Goal: Obtain resource: Obtain resource

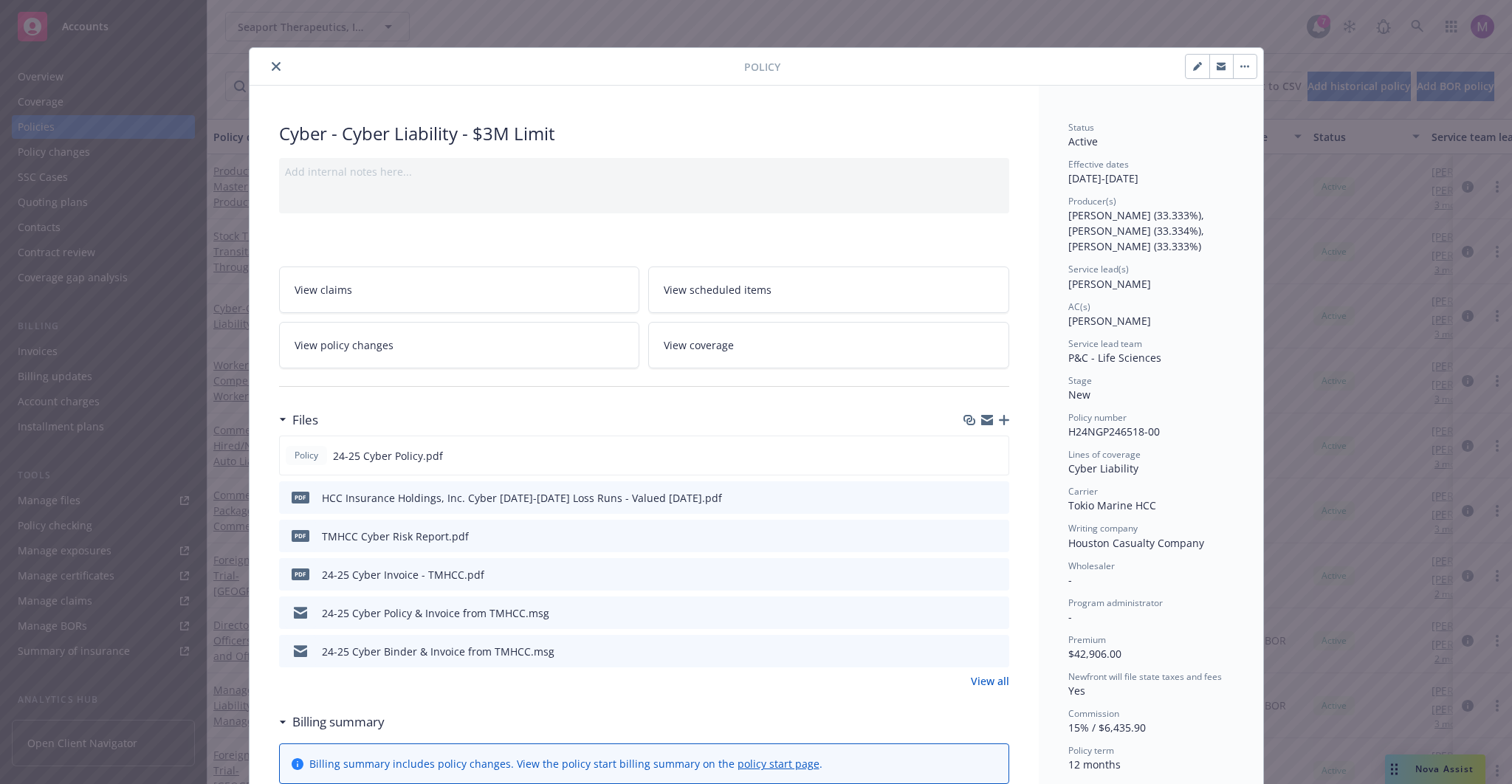
click at [271, 66] on icon "close" at bounding box center [275, 66] width 8 height 8
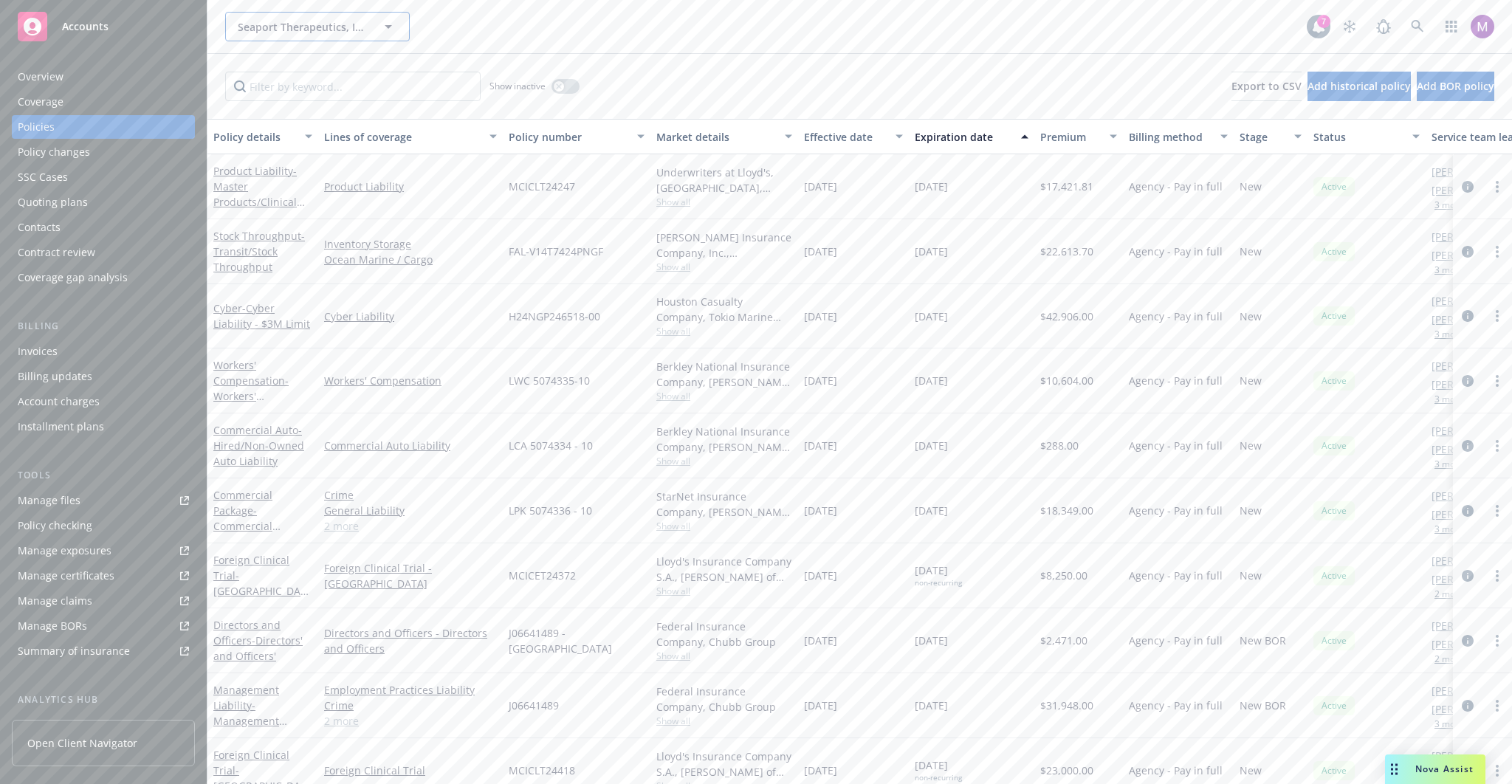
click at [282, 22] on span "Seaport Therapeutics, Inc." at bounding box center [302, 26] width 128 height 15
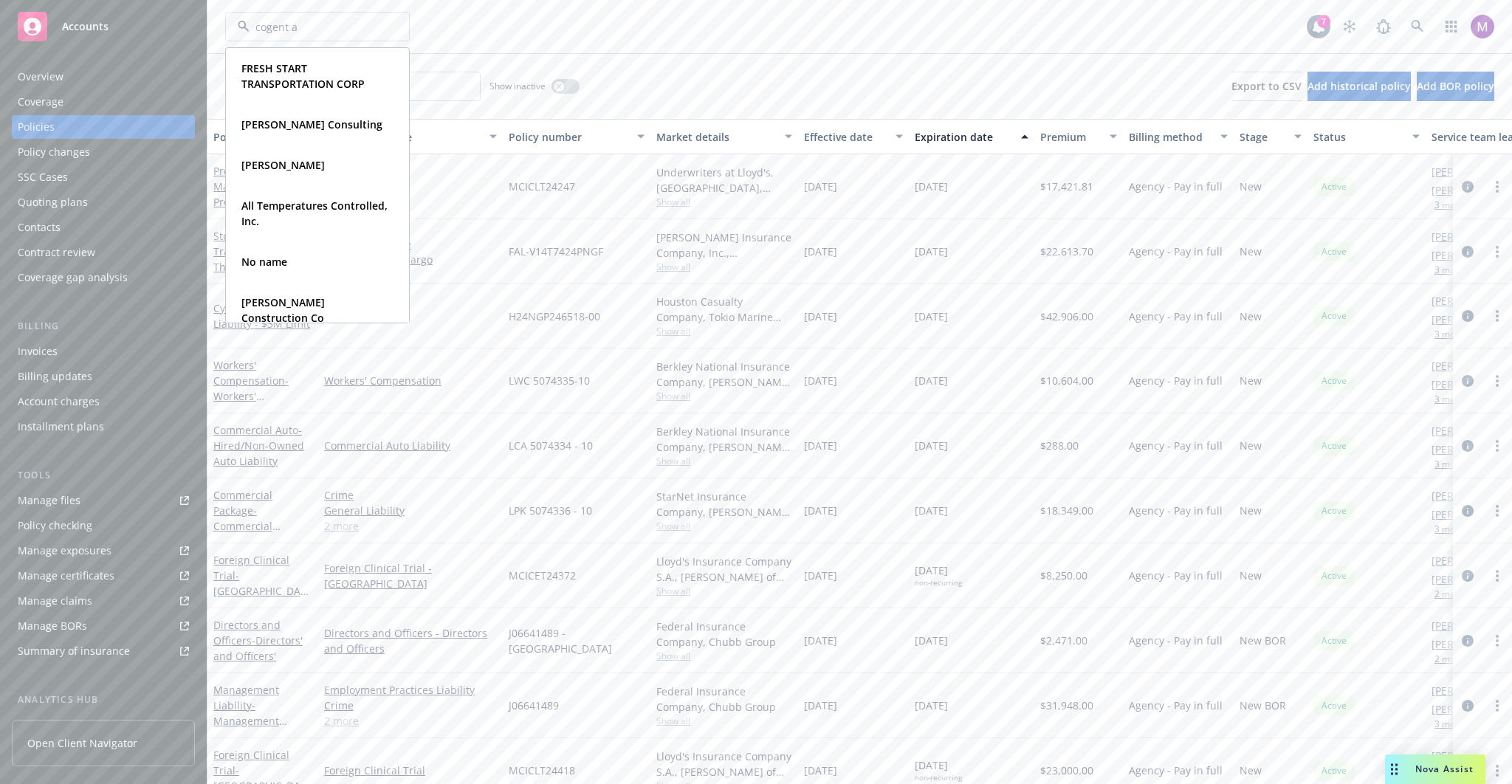
type input "cogent ai"
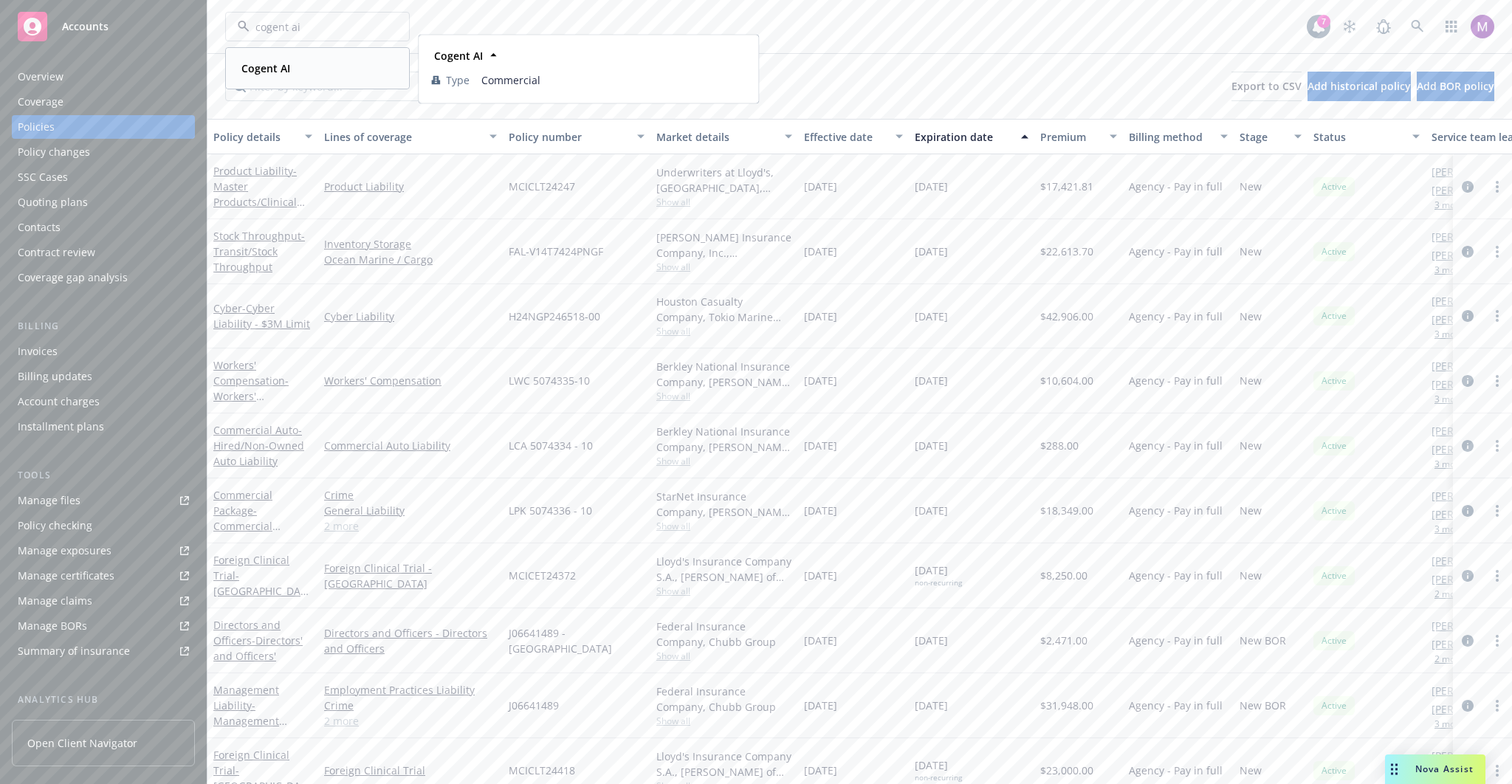
click at [320, 59] on div "Cogent AI" at bounding box center [318, 68] width 164 height 22
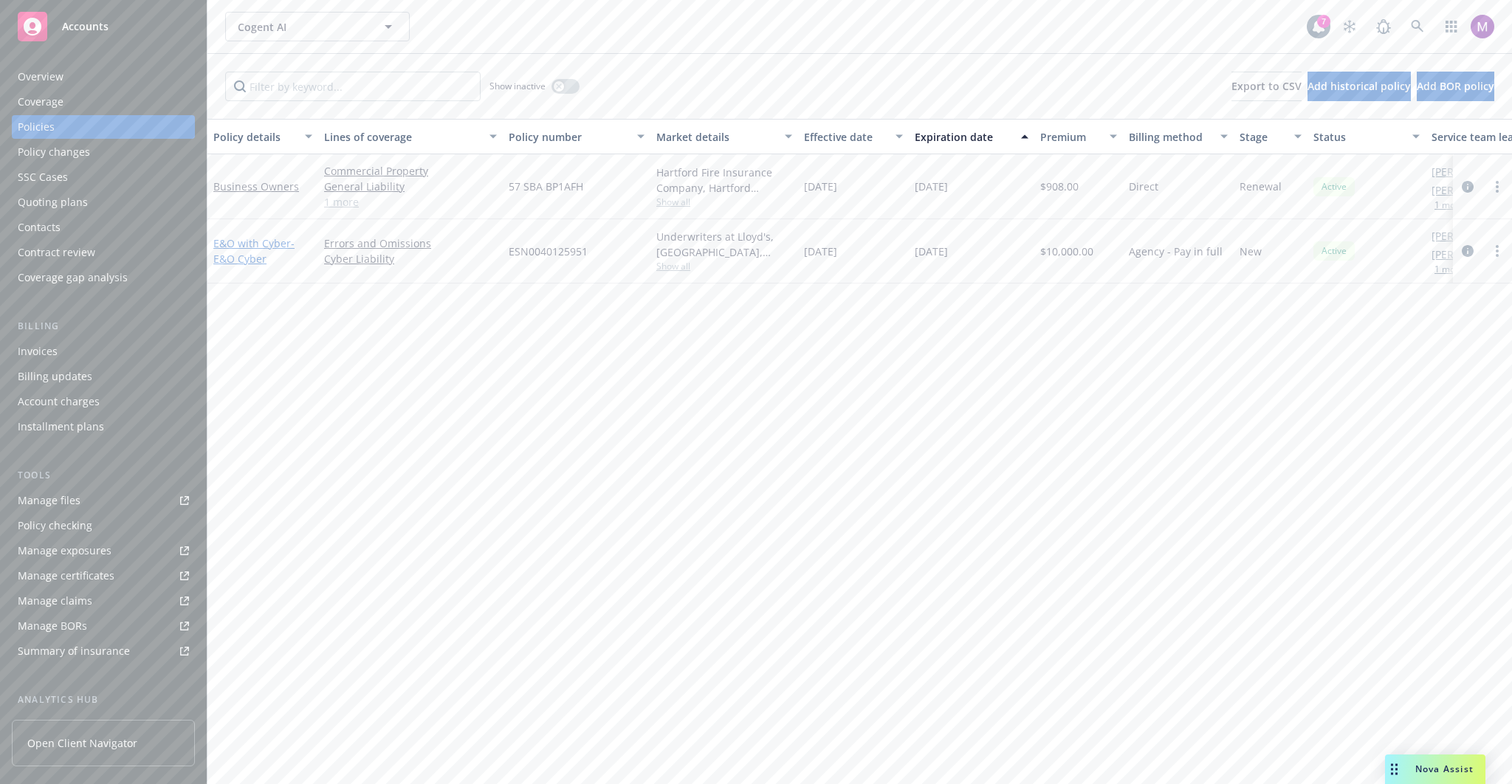
click at [260, 245] on link "E&O with Cyber - E&O Cyber" at bounding box center [254, 251] width 81 height 29
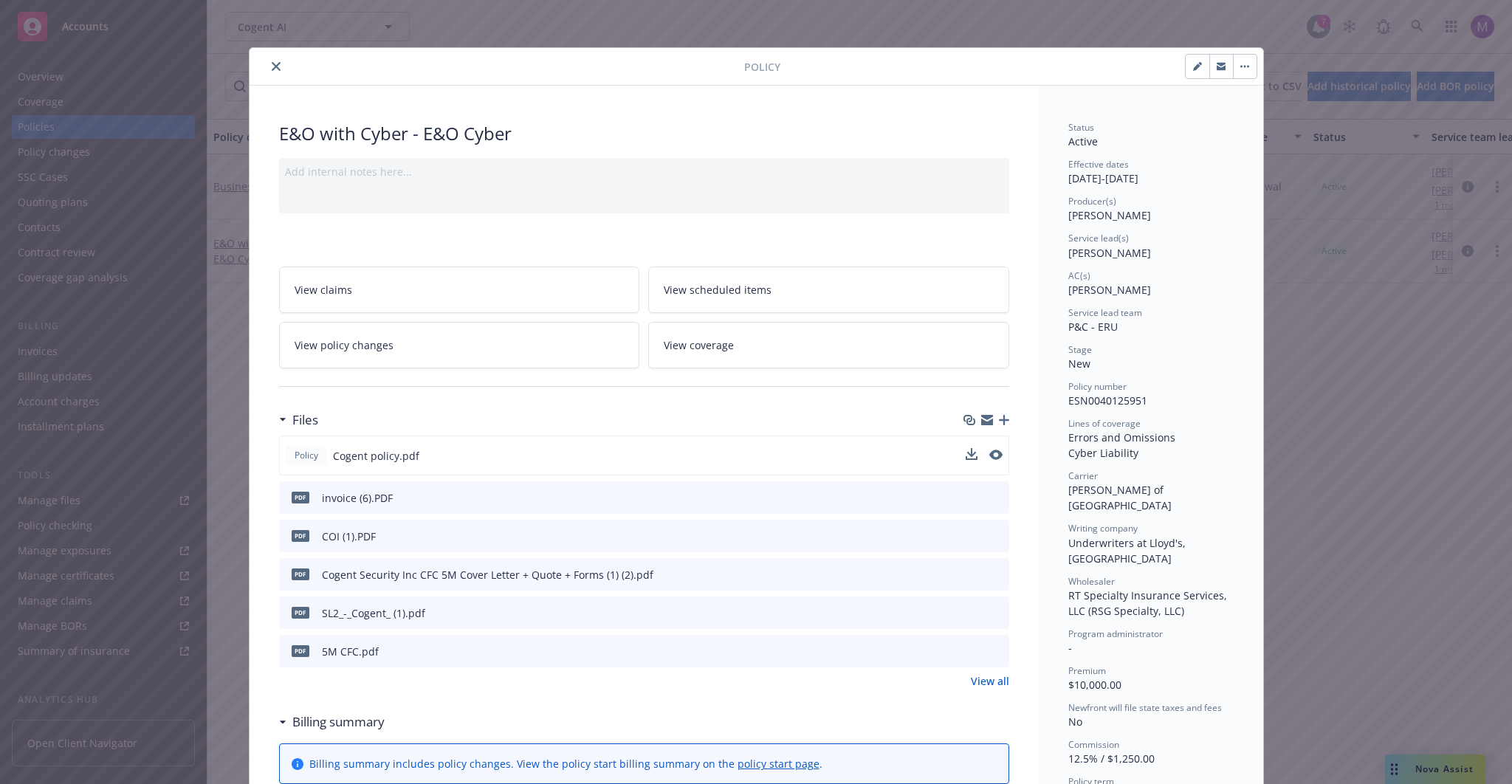
click at [980, 454] on div at bounding box center [984, 455] width 37 height 15
click at [988, 453] on icon "preview file" at bounding box center [994, 454] width 13 height 10
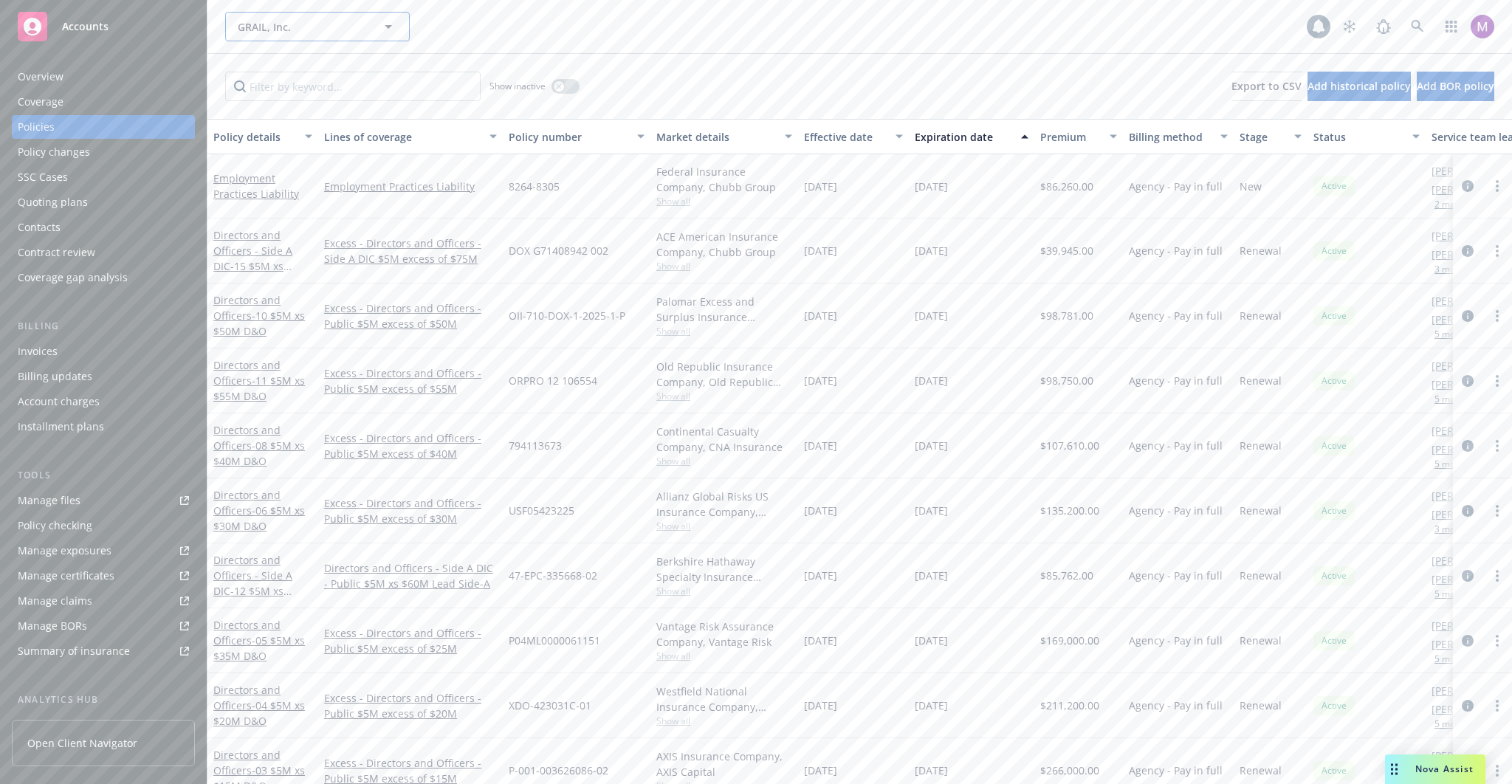
click at [277, 32] on span "GRAIL, Inc." at bounding box center [302, 26] width 128 height 15
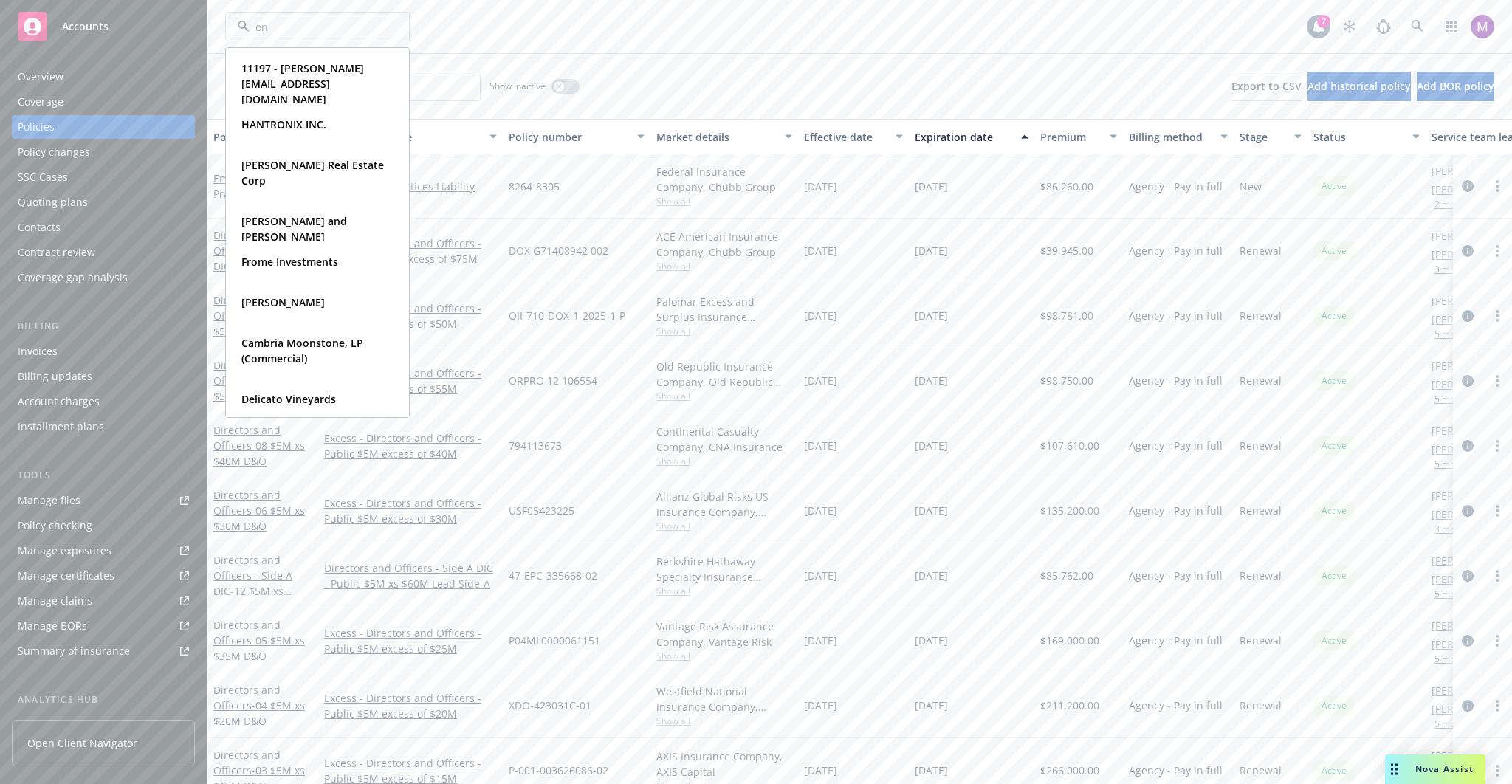
type input "onc"
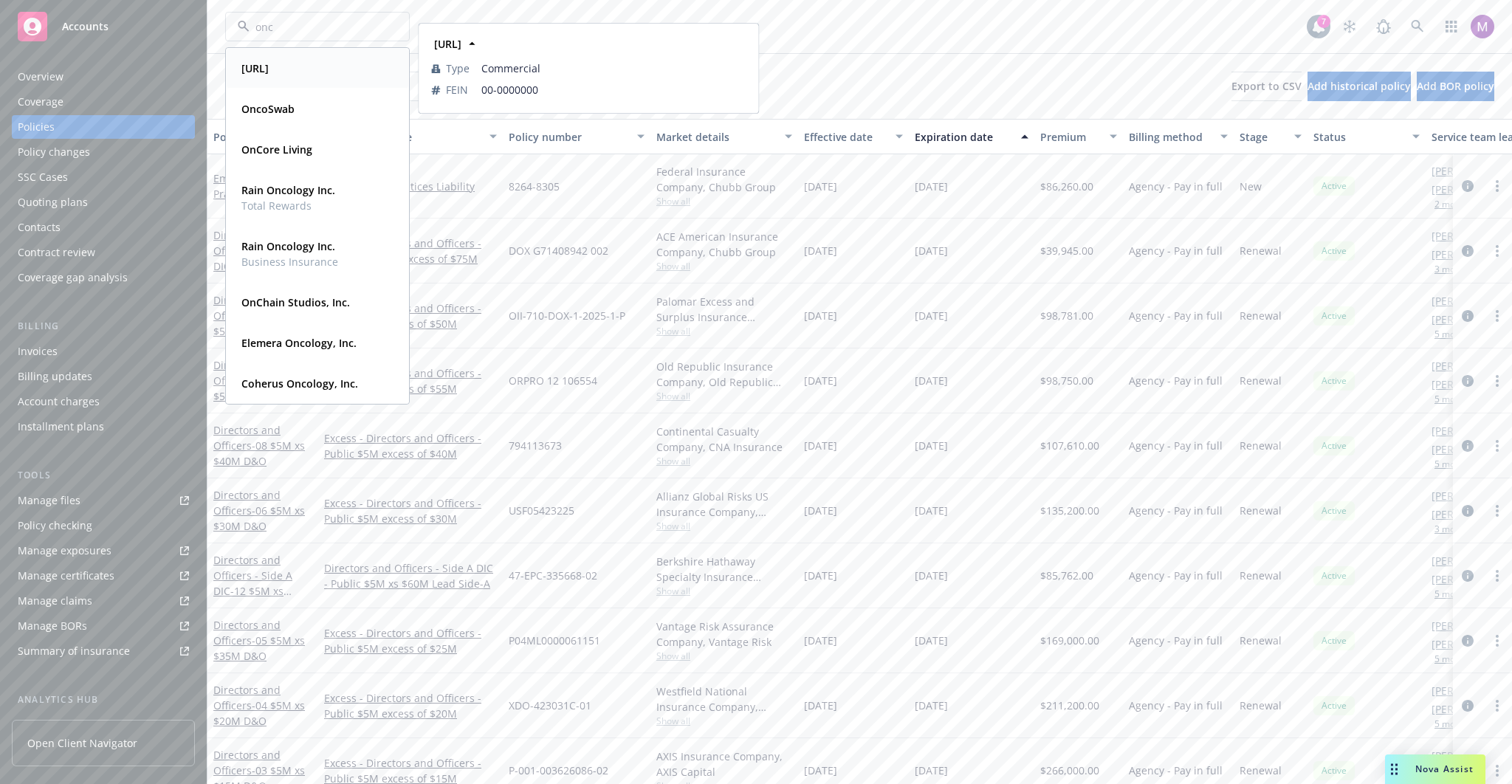
click at [314, 76] on div "[URL]" at bounding box center [318, 68] width 164 height 22
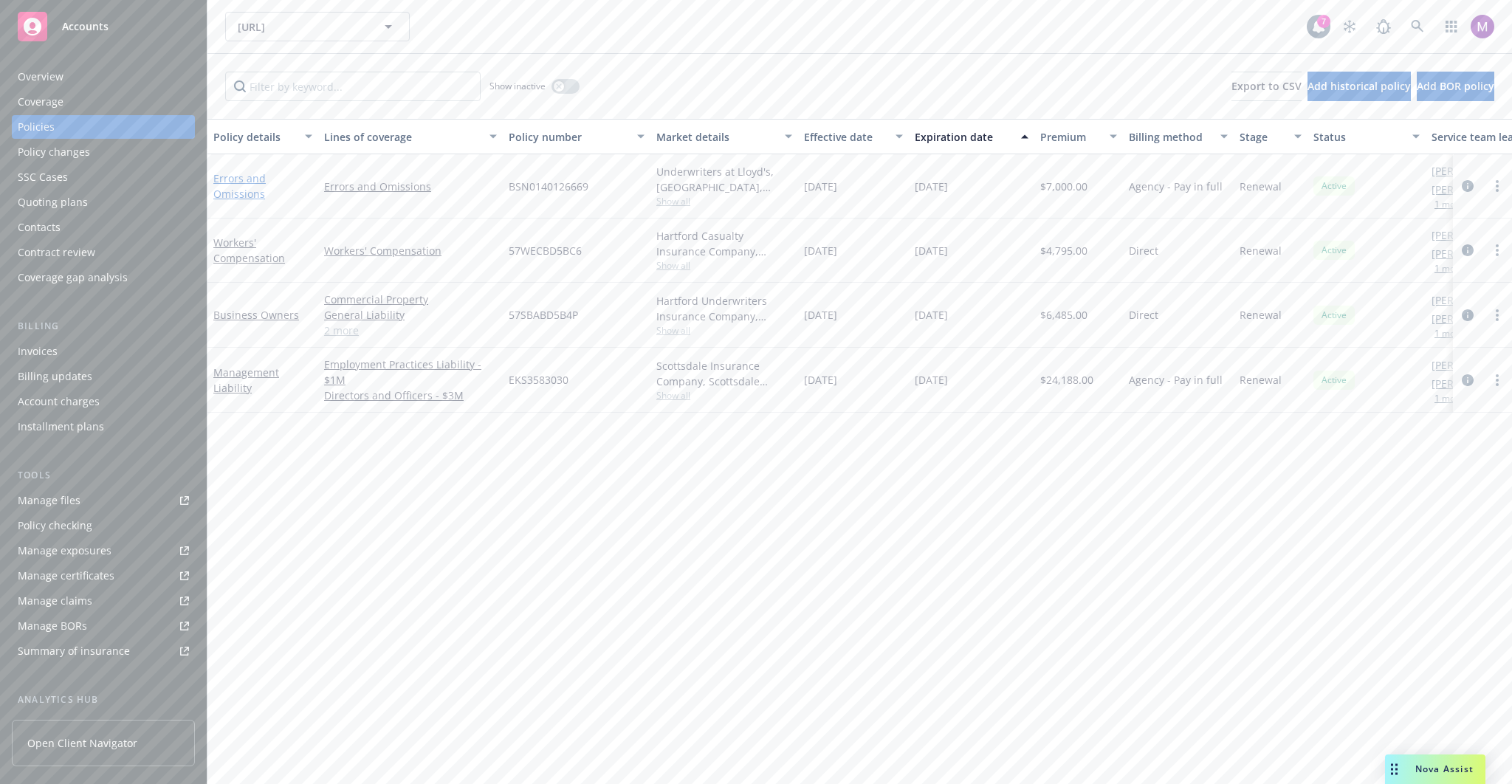
click at [251, 183] on link "Errors and Omissions" at bounding box center [239, 186] width 53 height 29
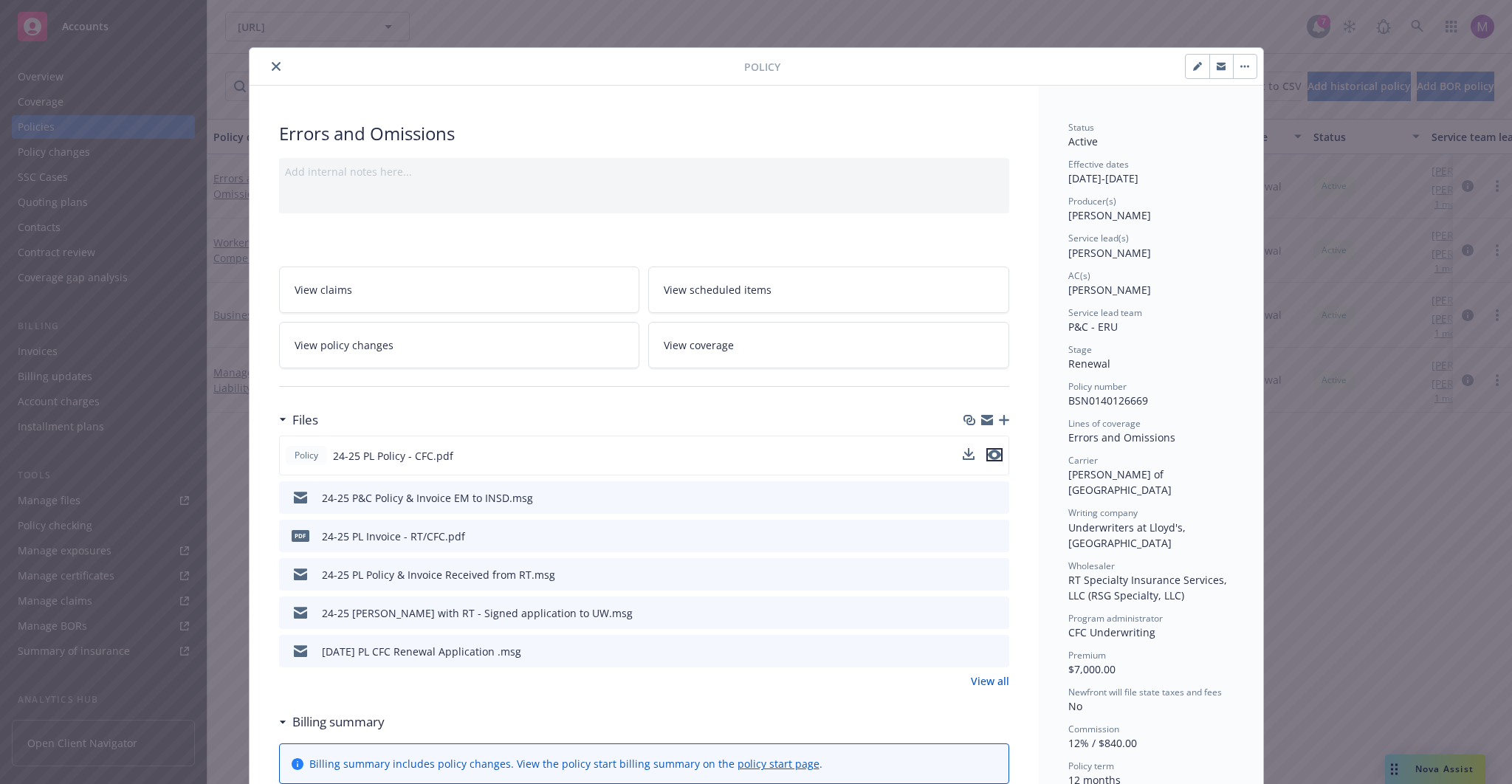
click at [992, 457] on icon "preview file" at bounding box center [994, 454] width 13 height 10
click at [271, 62] on icon "close" at bounding box center [275, 66] width 8 height 8
